Goal: Task Accomplishment & Management: Complete application form

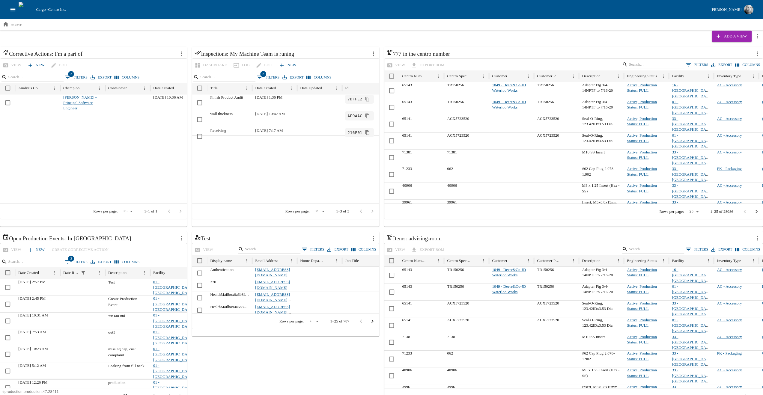
click at [11, 7] on icon "open drawer" at bounding box center [13, 9] width 7 height 7
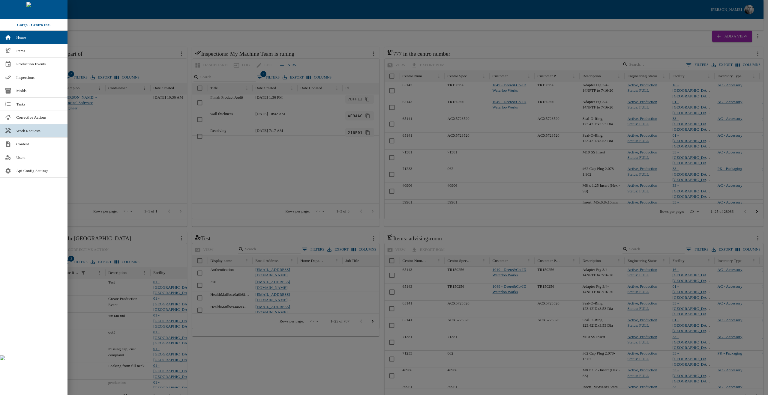
click at [22, 128] on span "Work Requests" at bounding box center [39, 131] width 46 height 6
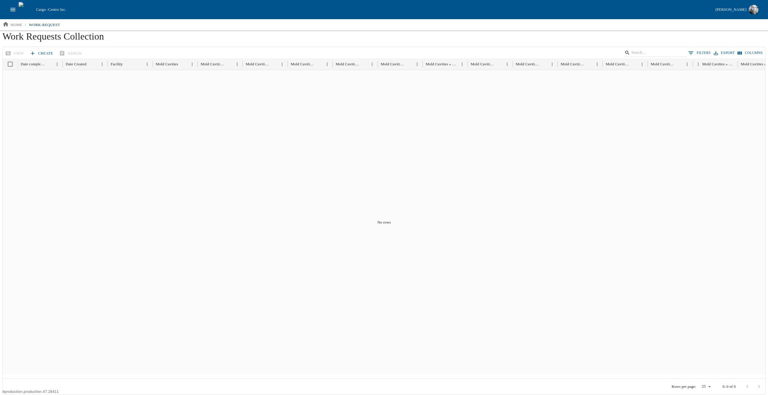
click at [47, 54] on link "Create" at bounding box center [41, 53] width 27 height 10
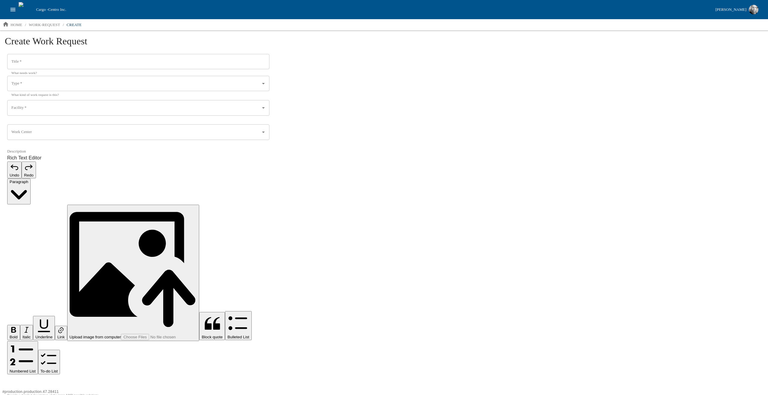
click at [75, 84] on input "Type   *" at bounding box center [134, 84] width 248 height 10
click at [415, 131] on div "Create Work Request Title   * Title   * What needs work? Type   * Type   * What…" at bounding box center [384, 224] width 768 height 387
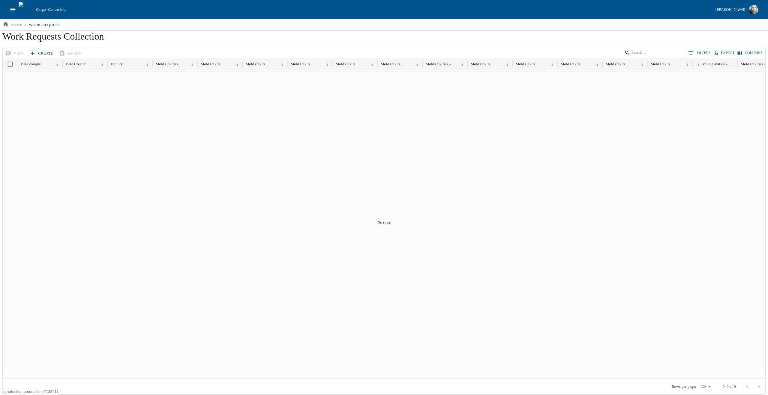
click at [13, 9] on icon "open drawer" at bounding box center [13, 9] width 7 height 7
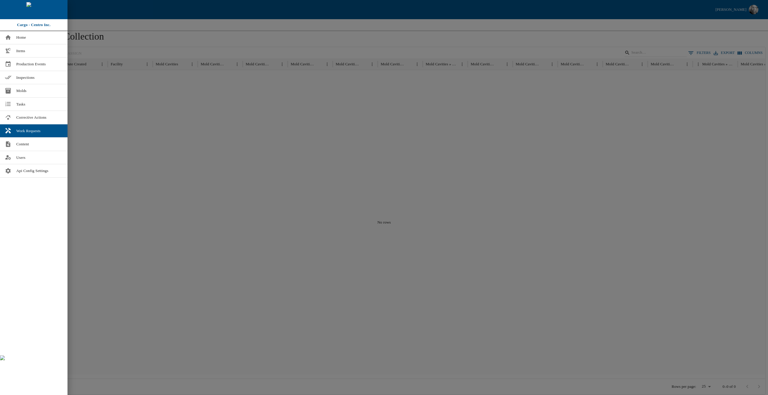
click at [132, 24] on div at bounding box center [384, 197] width 768 height 395
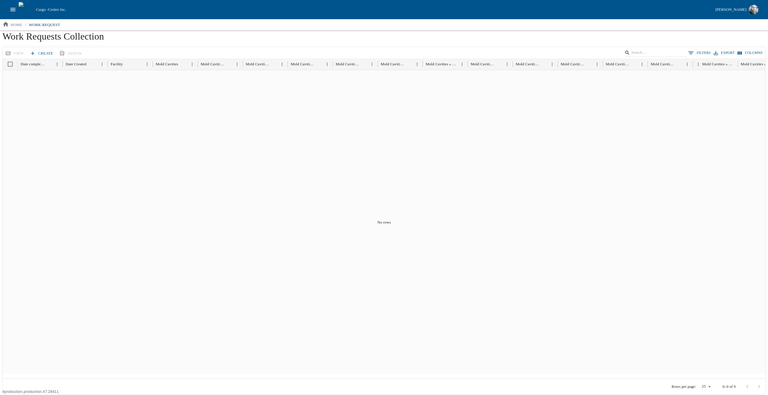
click at [272, 213] on div "No rows" at bounding box center [384, 222] width 763 height 304
click at [14, 9] on icon "open drawer" at bounding box center [13, 9] width 7 height 7
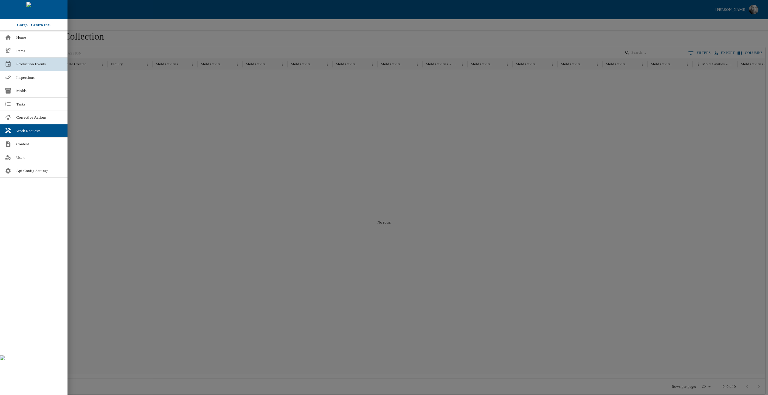
click at [29, 63] on span "Production Events" at bounding box center [39, 64] width 46 height 6
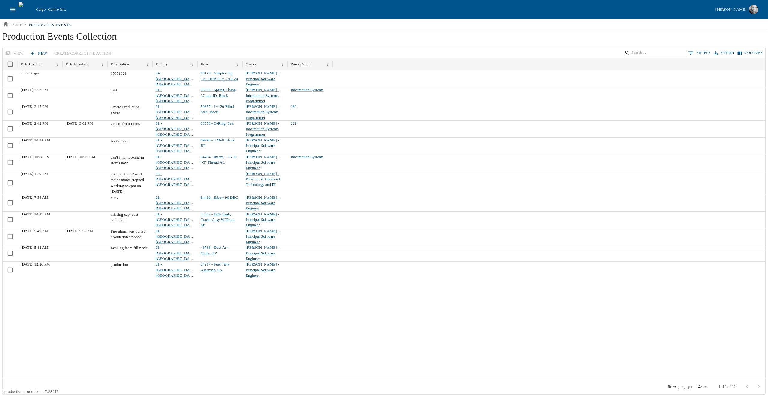
click at [16, 9] on icon "open drawer" at bounding box center [13, 9] width 7 height 7
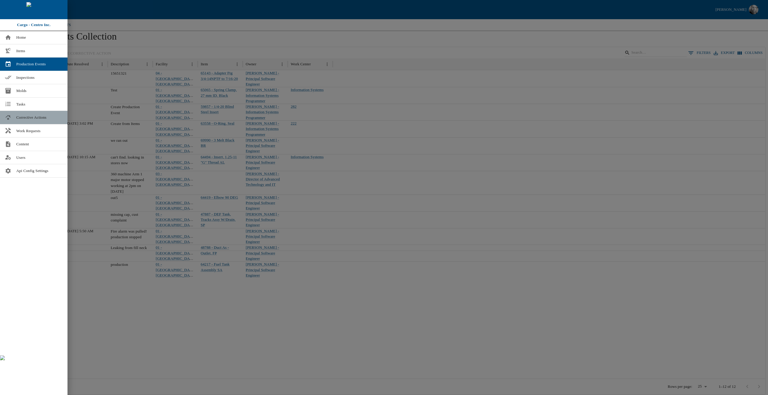
click at [36, 118] on span "Corrective Actions" at bounding box center [39, 118] width 46 height 6
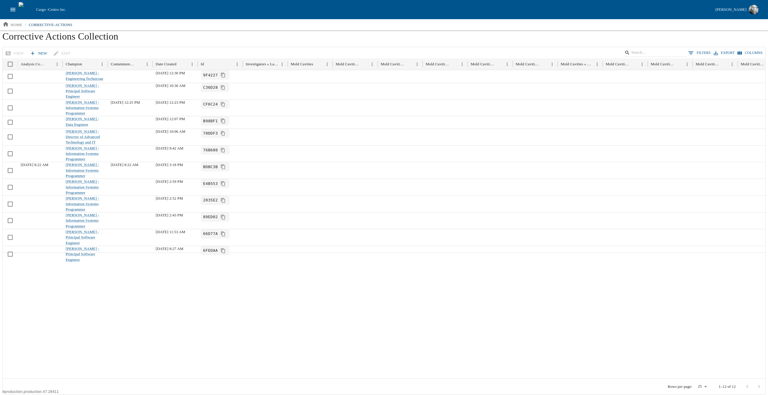
click at [602, 30] on ol "home / corrective-actions" at bounding box center [384, 24] width 768 height 11
